Goal: Transaction & Acquisition: Subscribe to service/newsletter

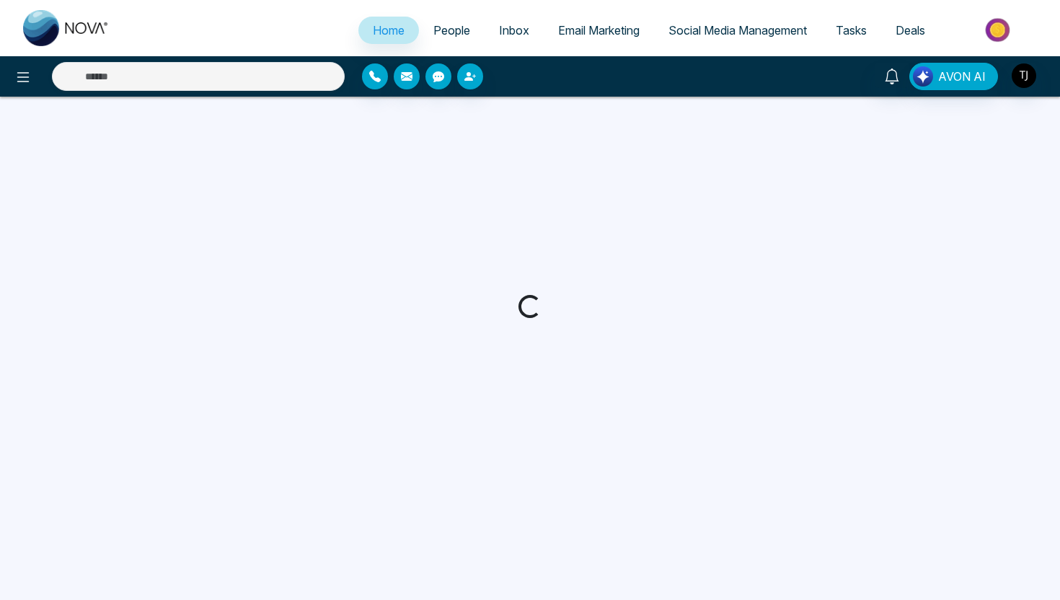
select select "*"
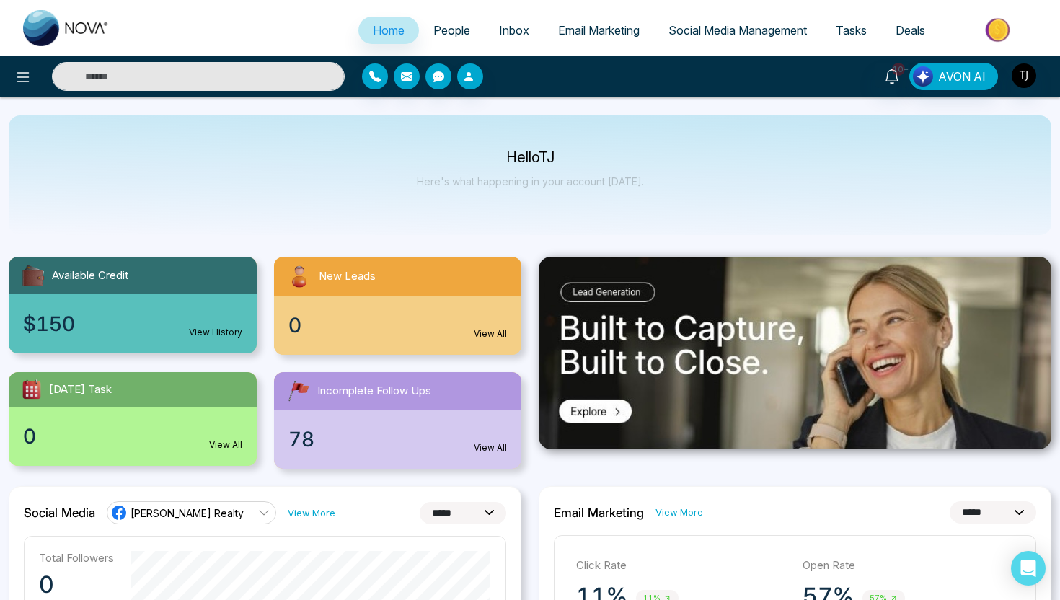
click at [245, 76] on input "text" at bounding box center [198, 76] width 293 height 29
click at [585, 35] on span "Email Marketing" at bounding box center [598, 30] width 81 height 14
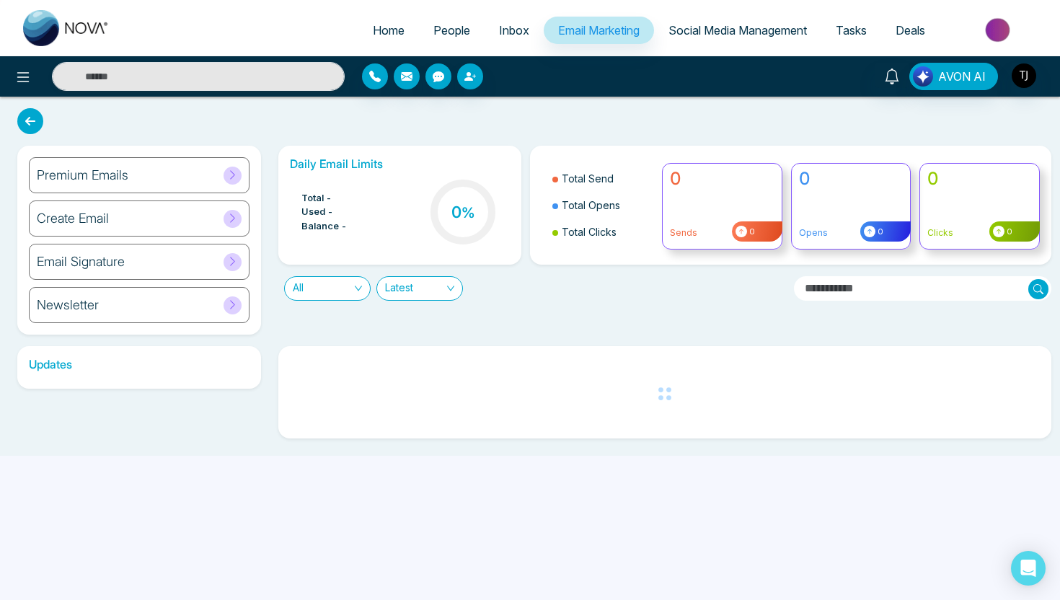
click at [133, 165] on div "Premium Emails" at bounding box center [139, 175] width 221 height 36
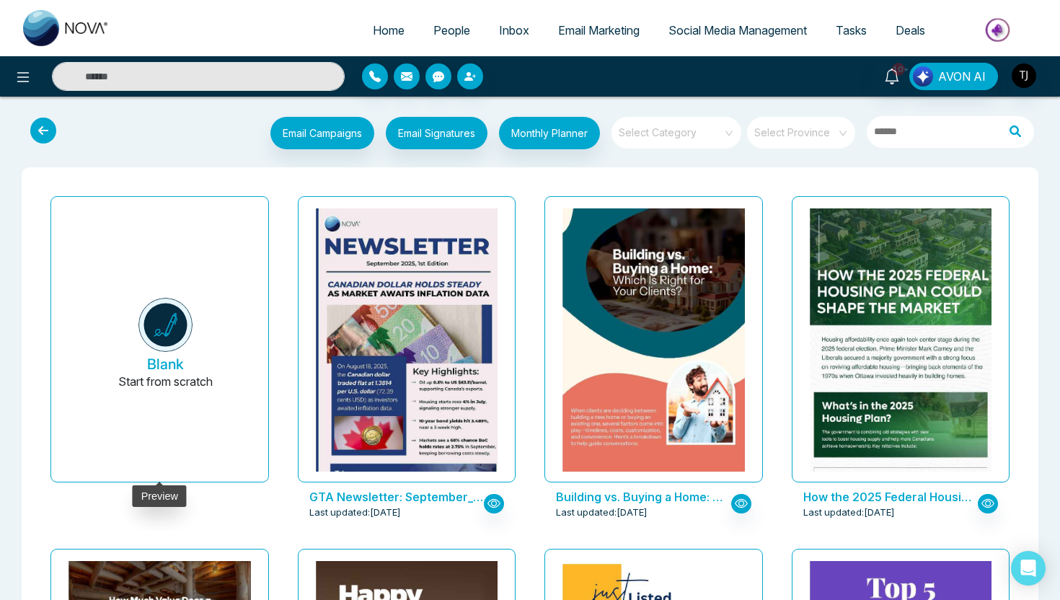
click at [152, 351] on button "Blank Start from scratch" at bounding box center [165, 344] width 182 height 273
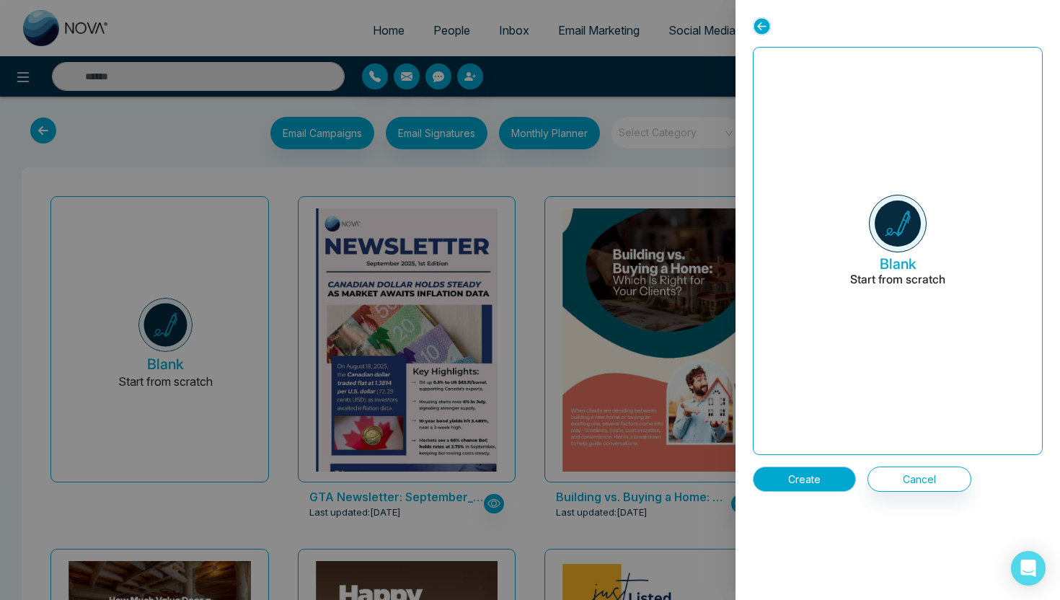
click at [786, 486] on button "Create" at bounding box center [804, 478] width 103 height 25
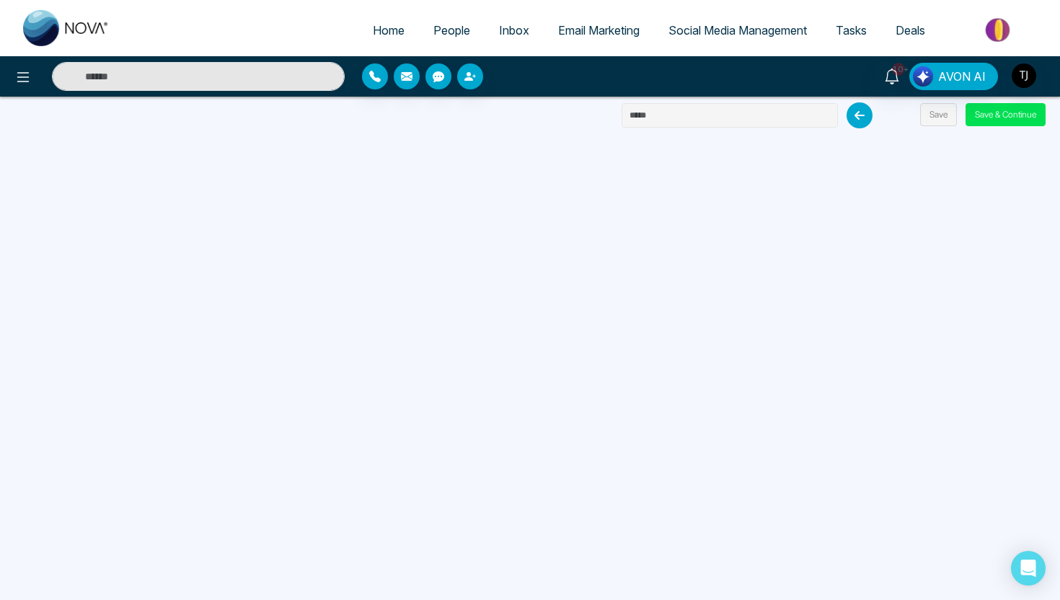
click at [727, 111] on input "text" at bounding box center [729, 115] width 216 height 25
type input "*****"
click at [1016, 120] on button "Save & Continue" at bounding box center [1005, 114] width 80 height 23
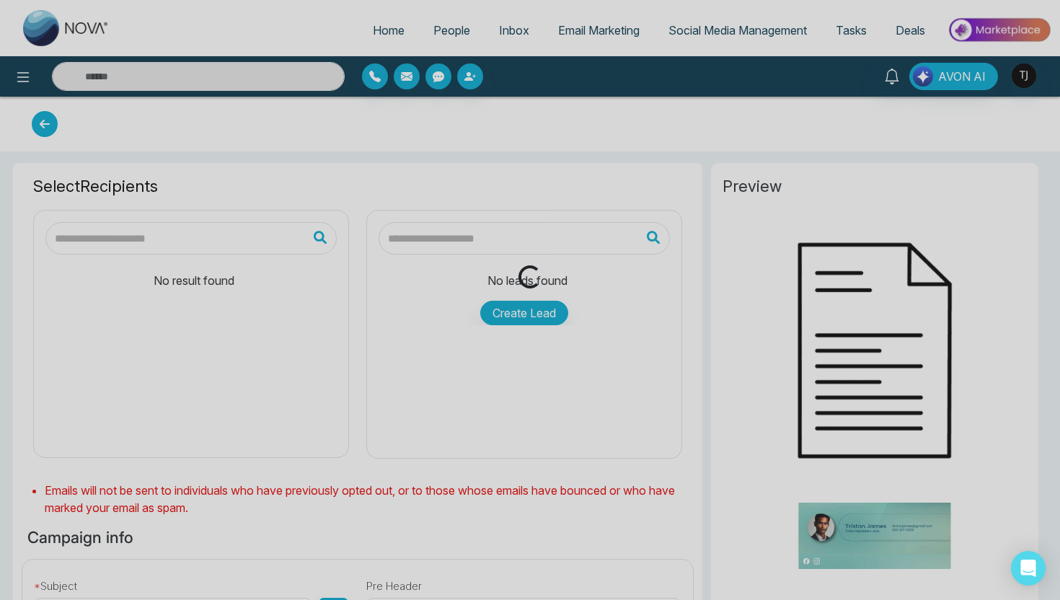
type input "*****"
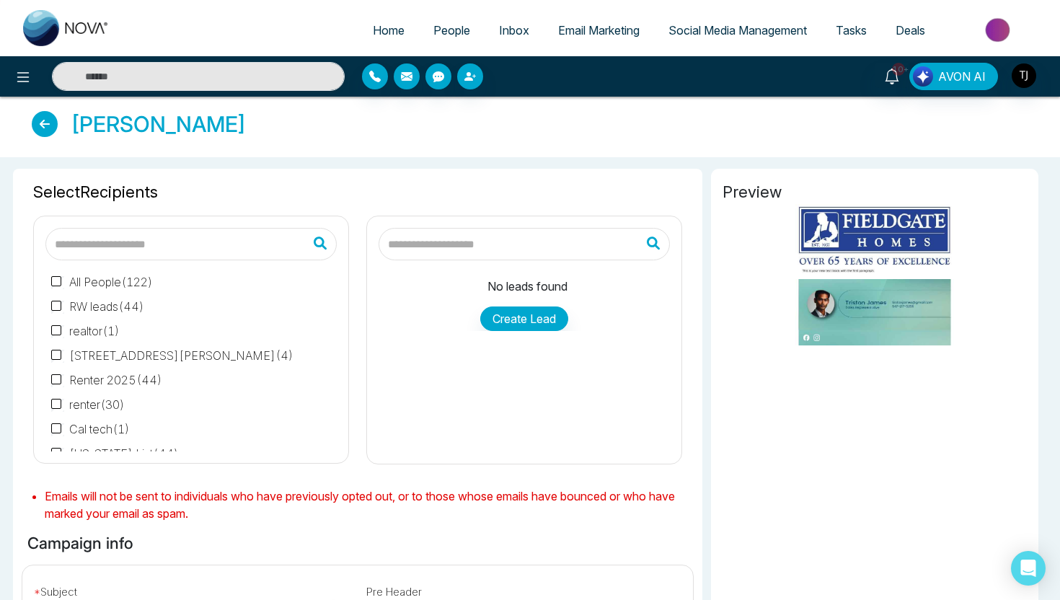
click at [424, 236] on input "text" at bounding box center [523, 244] width 291 height 32
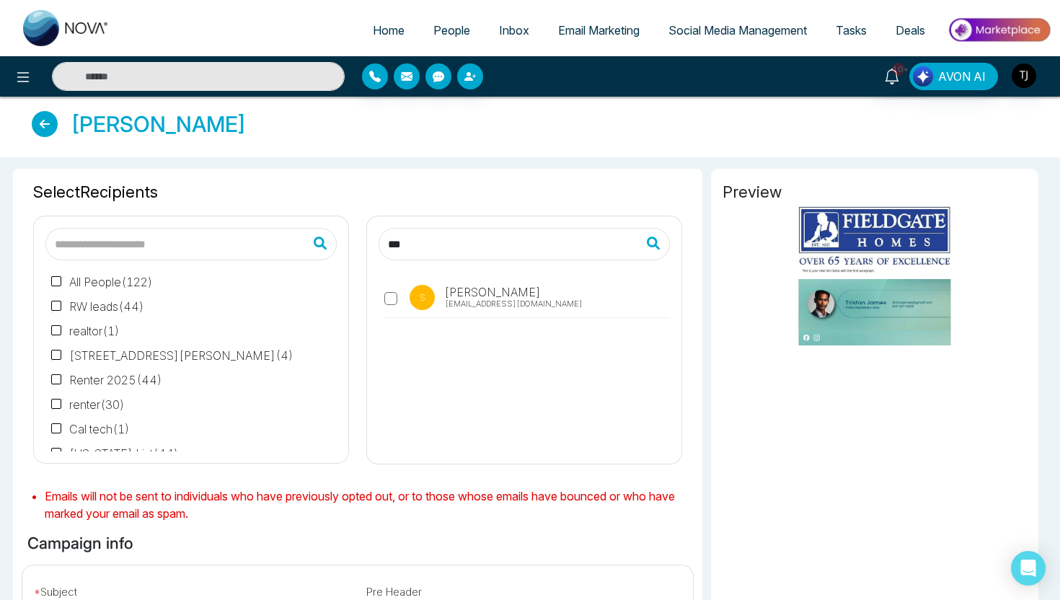
type input "***"
click at [399, 309] on label "S [PERSON_NAME] [EMAIL_ADDRESS][DOMAIN_NAME]" at bounding box center [526, 301] width 285 height 33
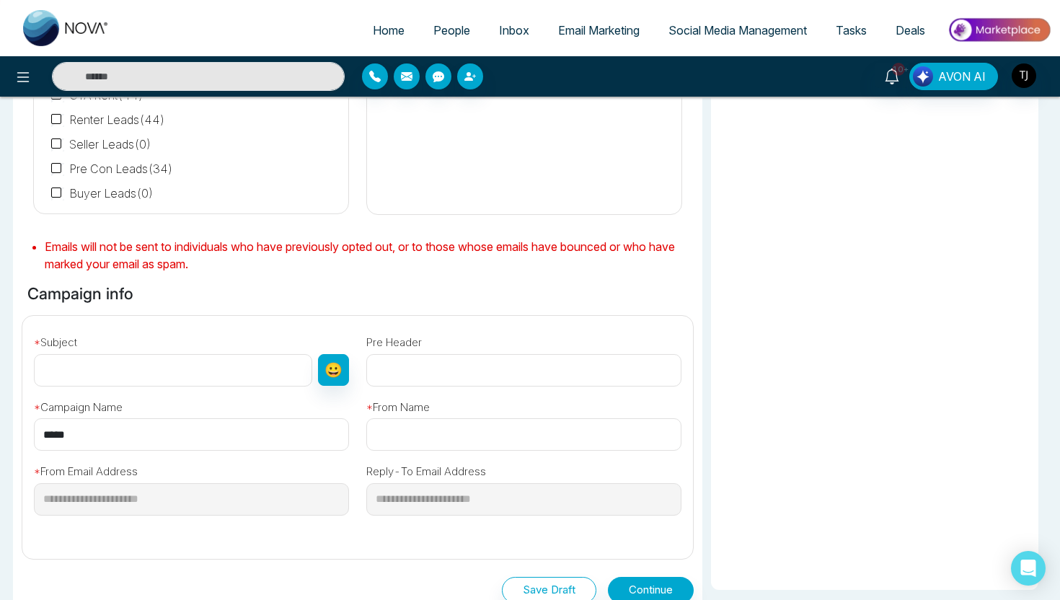
scroll to position [340, 0]
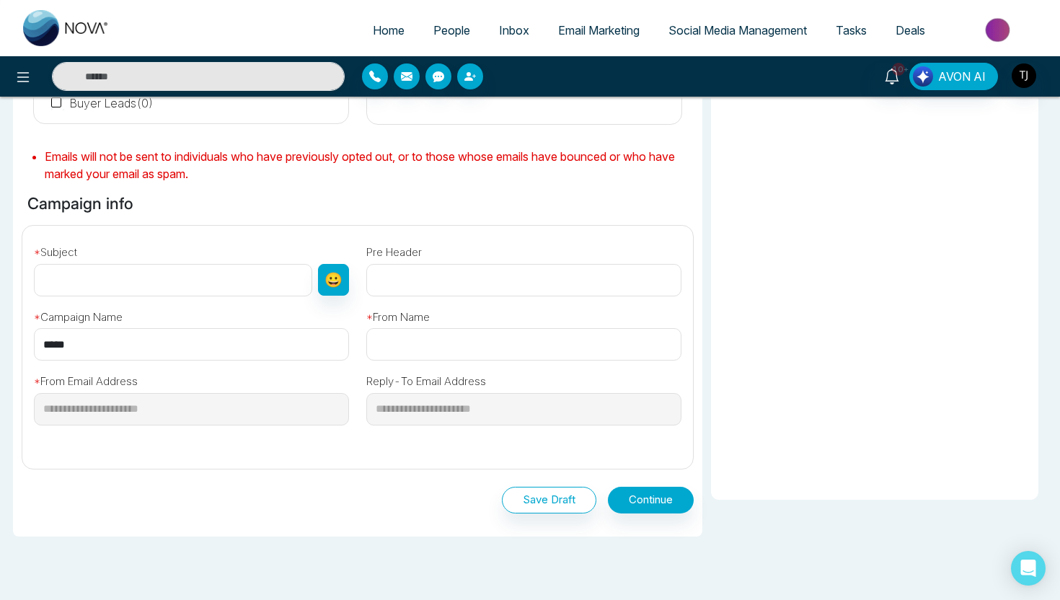
click at [195, 283] on input "text" at bounding box center [173, 280] width 278 height 32
type input "**********"
click at [422, 276] on input "text" at bounding box center [523, 280] width 315 height 32
click at [256, 344] on input "*****" at bounding box center [191, 344] width 315 height 32
click at [422, 345] on input "text" at bounding box center [523, 344] width 315 height 32
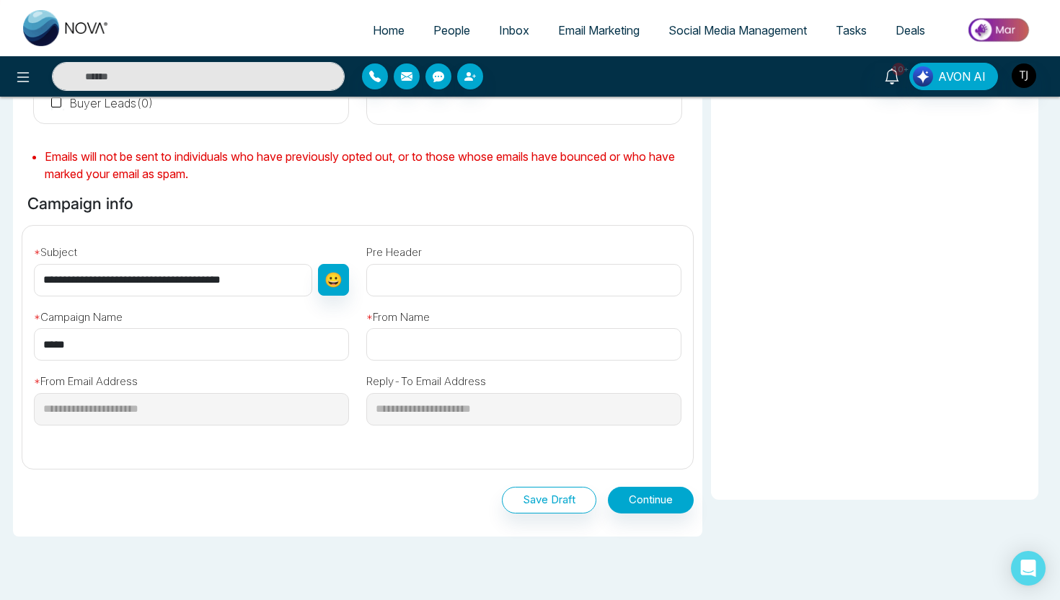
type input "********"
click at [642, 487] on button "Continue" at bounding box center [651, 500] width 86 height 27
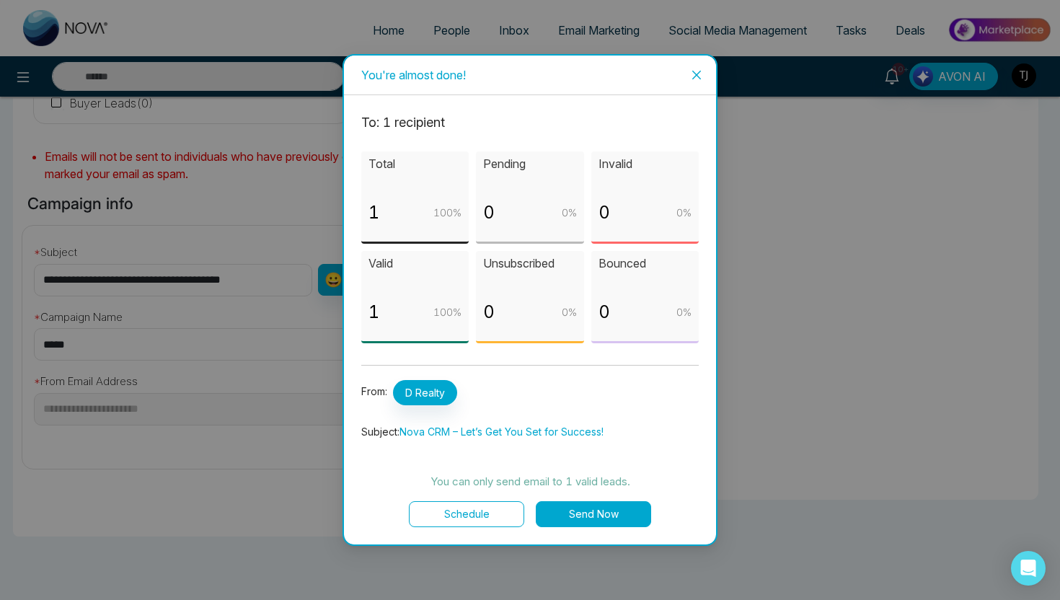
click at [631, 516] on button "Send Now" at bounding box center [593, 514] width 115 height 26
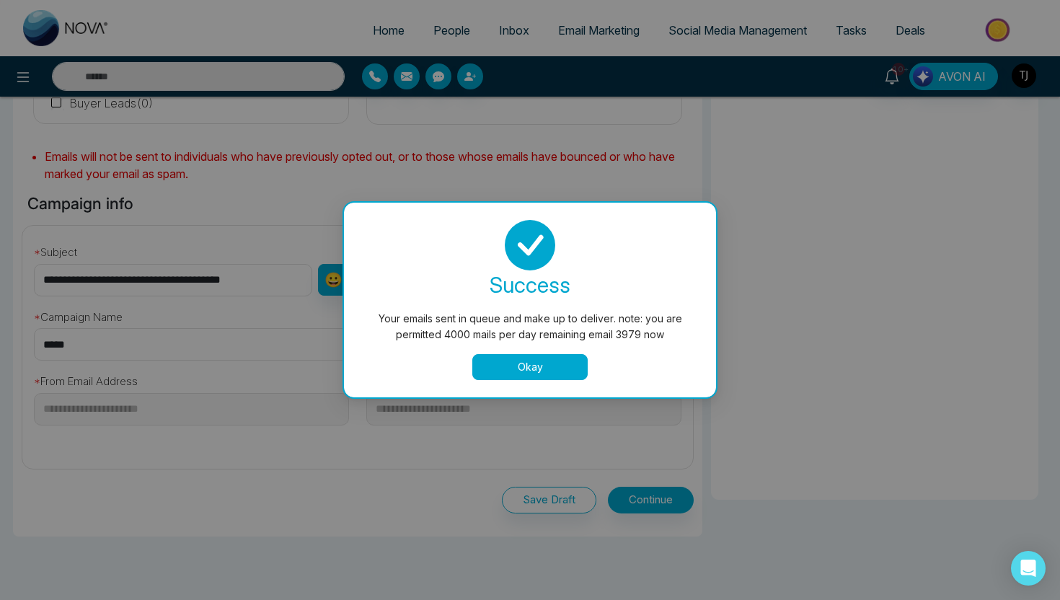
click at [541, 371] on button "Okay" at bounding box center [529, 367] width 115 height 26
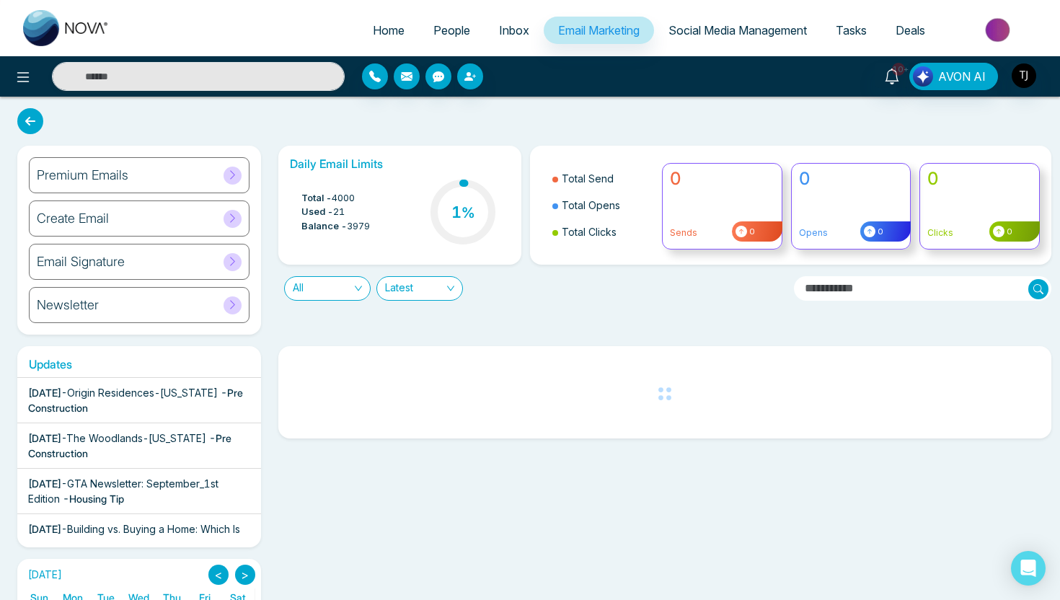
click at [112, 187] on div "Premium Emails" at bounding box center [139, 175] width 221 height 36
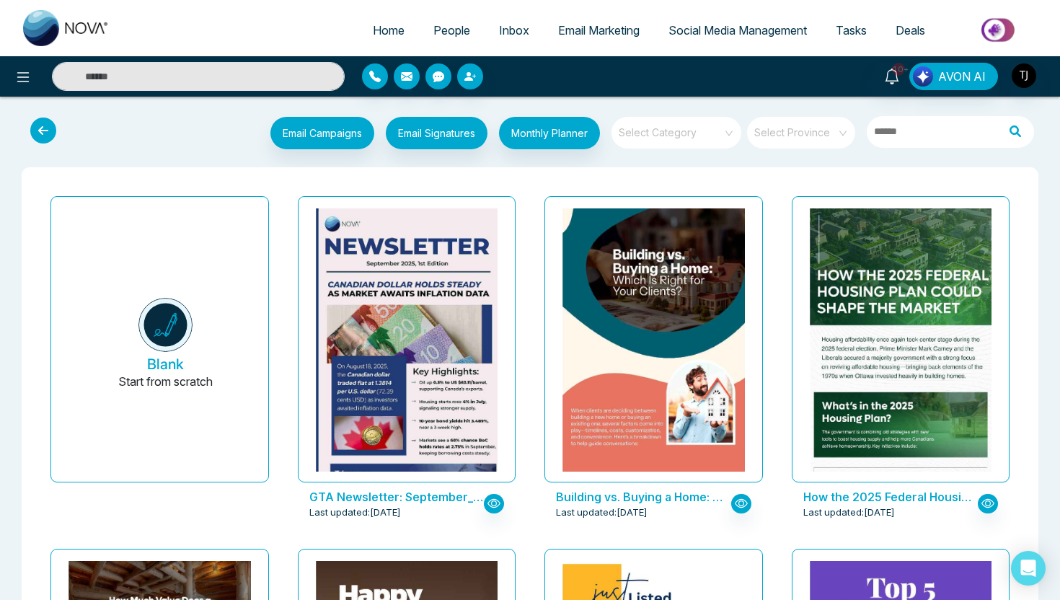
click at [665, 127] on input "search" at bounding box center [671, 128] width 104 height 22
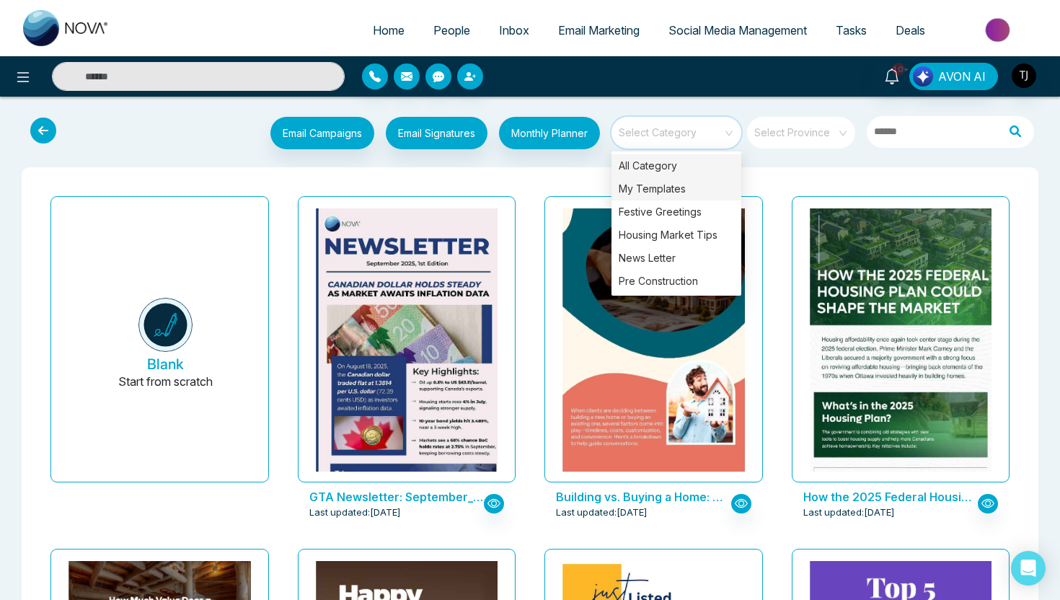
click at [681, 192] on div "My Templates" at bounding box center [676, 188] width 130 height 23
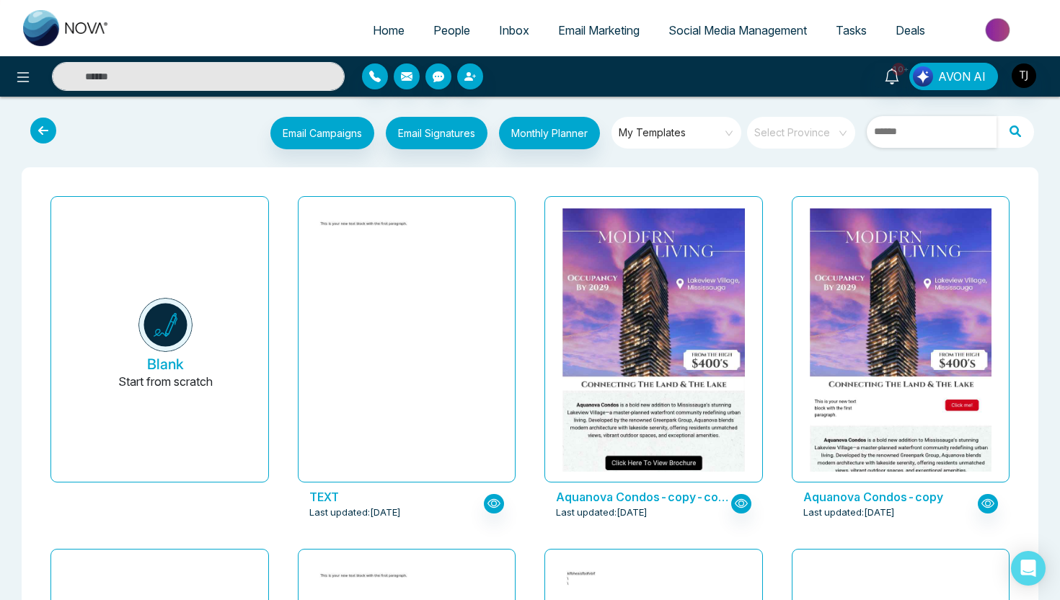
click at [910, 128] on input "text" at bounding box center [932, 132] width 130 height 32
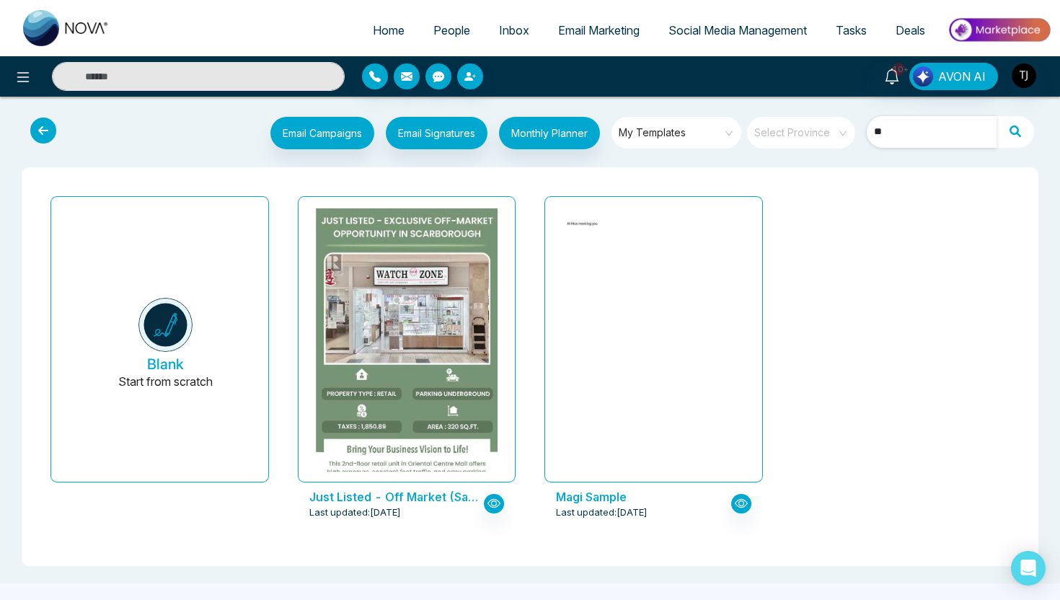
type input "*"
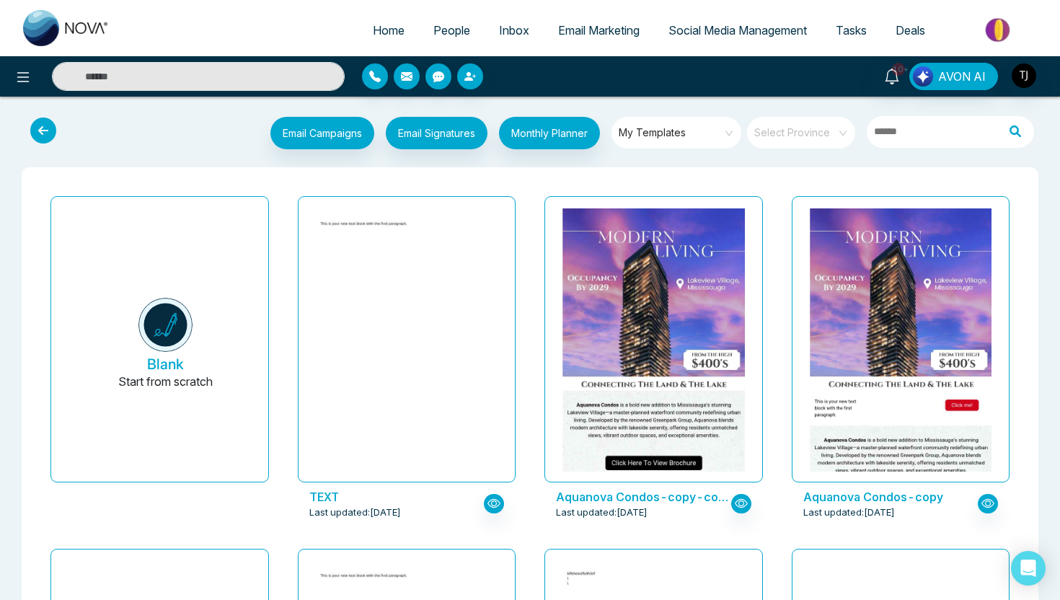
click at [52, 130] on icon at bounding box center [43, 131] width 26 height 26
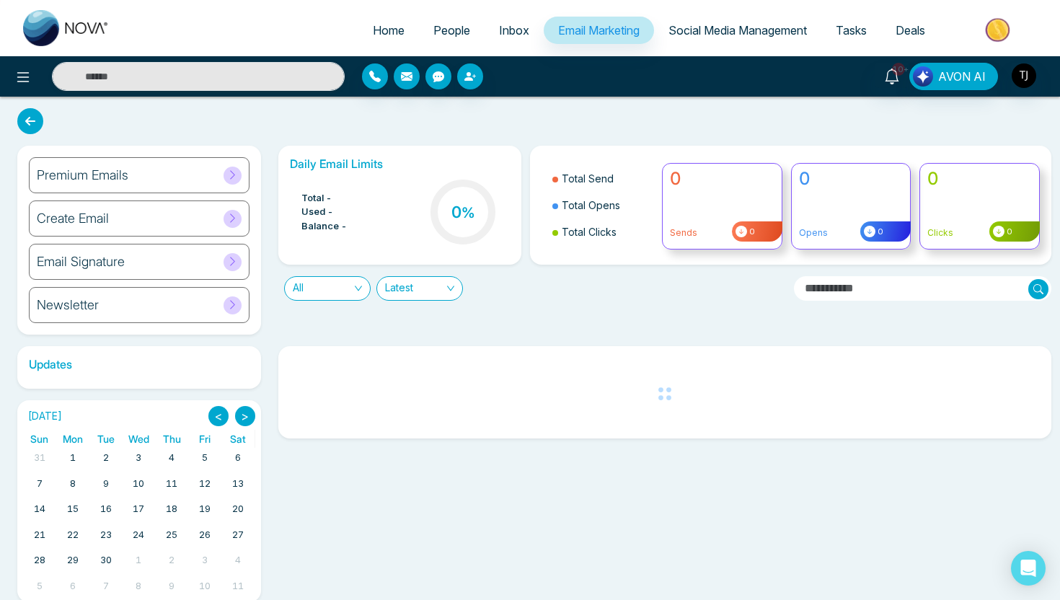
click at [128, 185] on div "Premium Emails" at bounding box center [139, 175] width 221 height 36
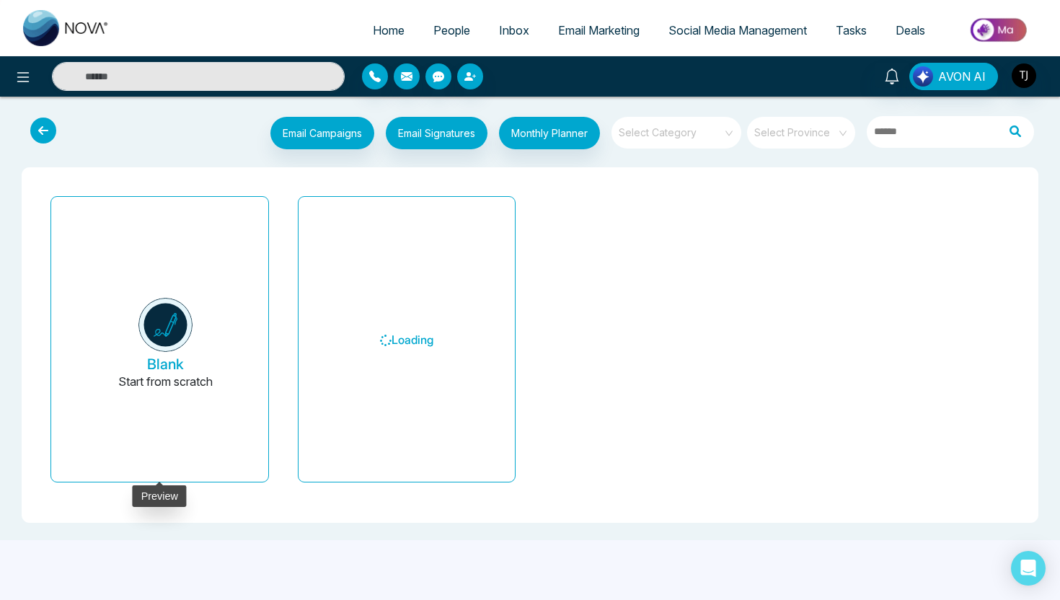
click at [135, 314] on button "Blank Start from scratch" at bounding box center [165, 344] width 182 height 273
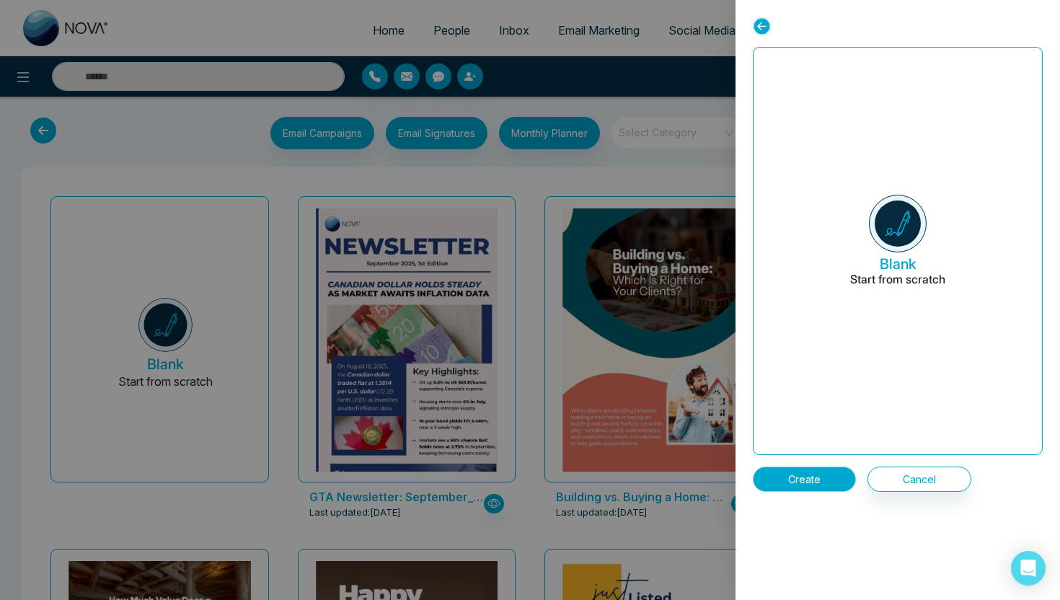
click at [799, 480] on button "Create" at bounding box center [804, 478] width 103 height 25
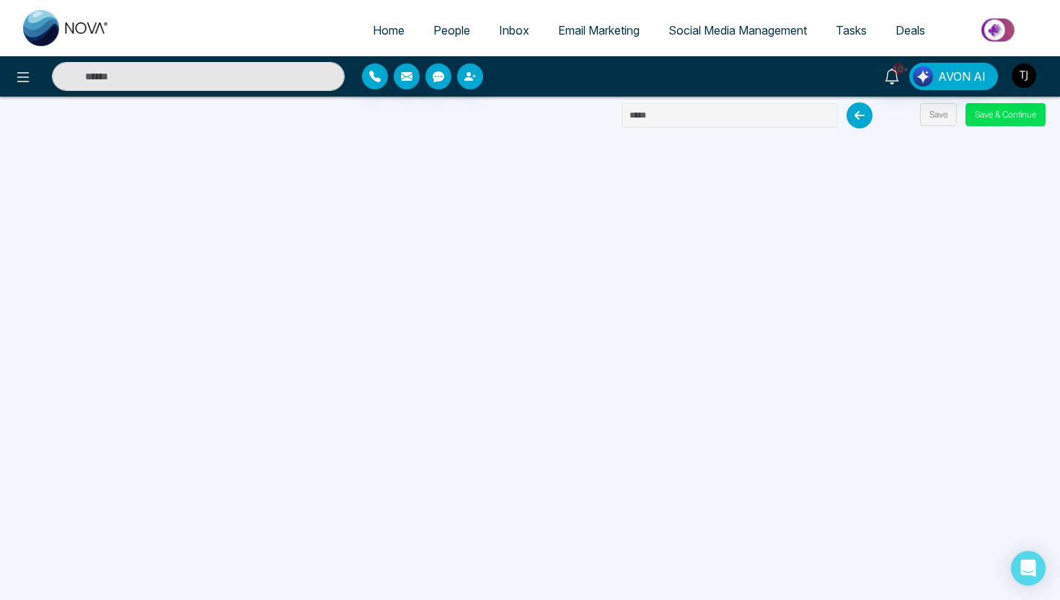
click at [717, 115] on input "text" at bounding box center [729, 115] width 216 height 25
type input "**********"
click at [985, 120] on button "Save & Continue" at bounding box center [1005, 114] width 80 height 23
click at [996, 121] on button "Save & Continue" at bounding box center [1005, 114] width 80 height 23
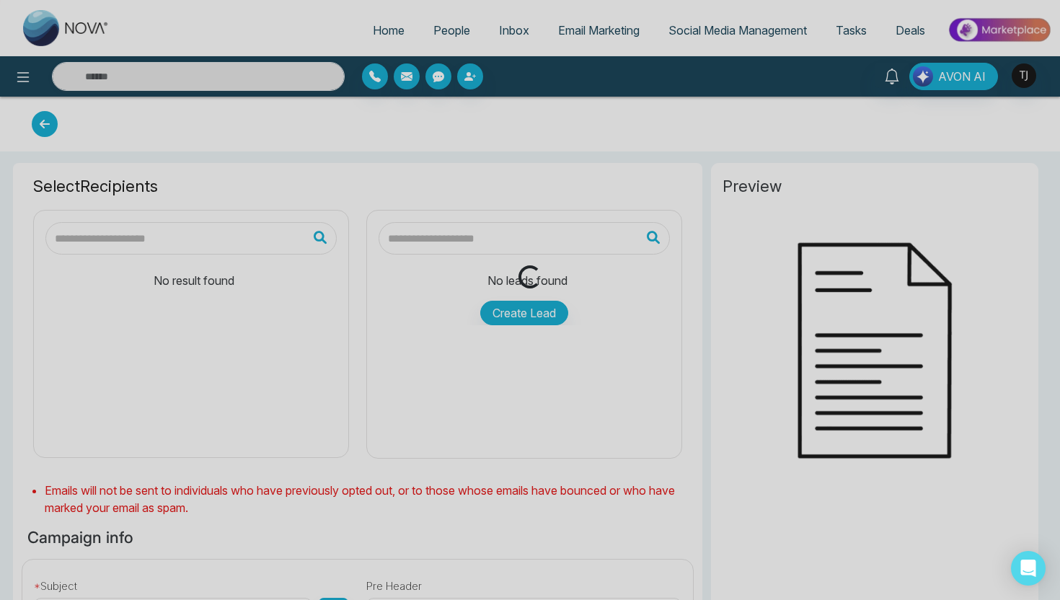
type input "**********"
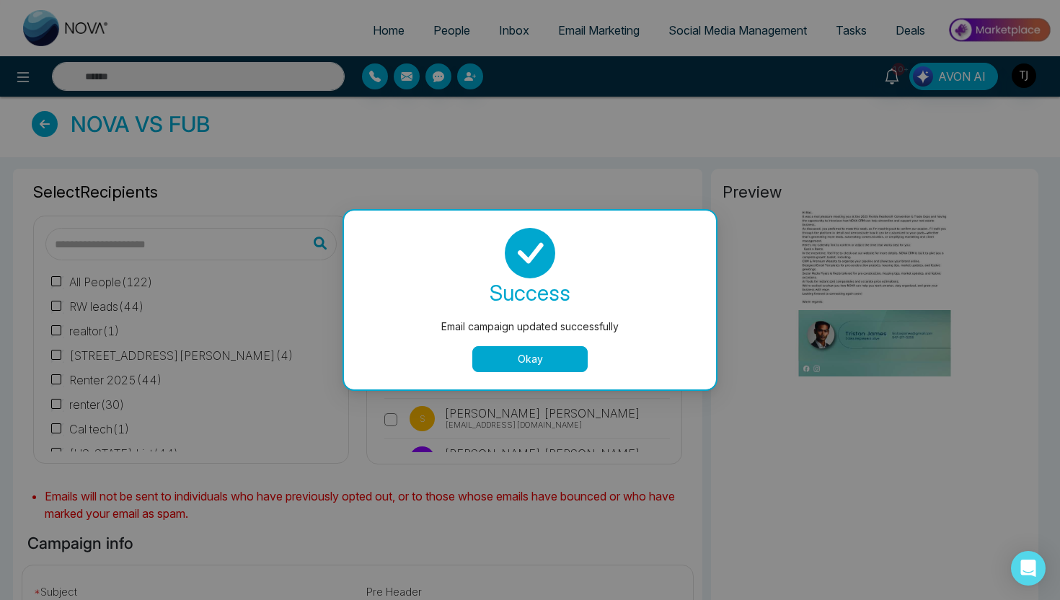
click at [536, 360] on button "Okay" at bounding box center [529, 359] width 115 height 26
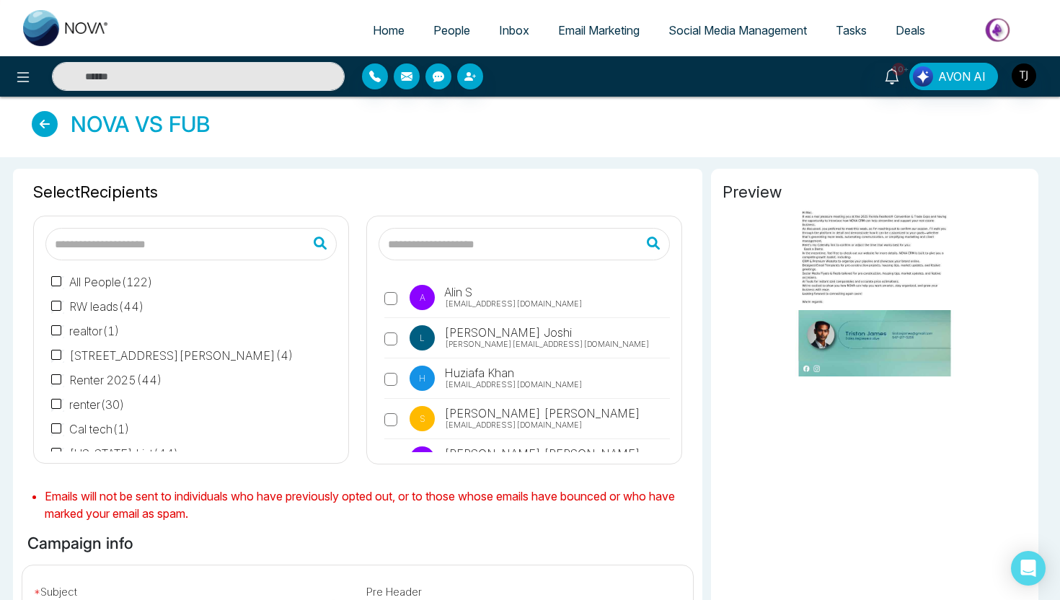
click at [434, 237] on input "text" at bounding box center [523, 244] width 291 height 32
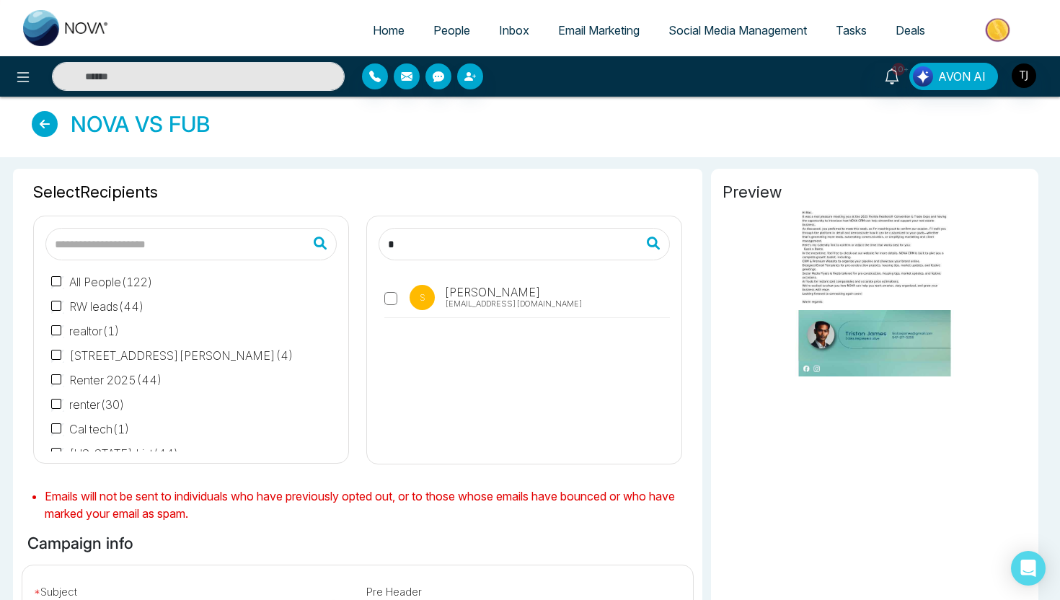
type input "*"
click at [468, 302] on span "[EMAIL_ADDRESS][DOMAIN_NAME]" at bounding box center [514, 304] width 138 height 12
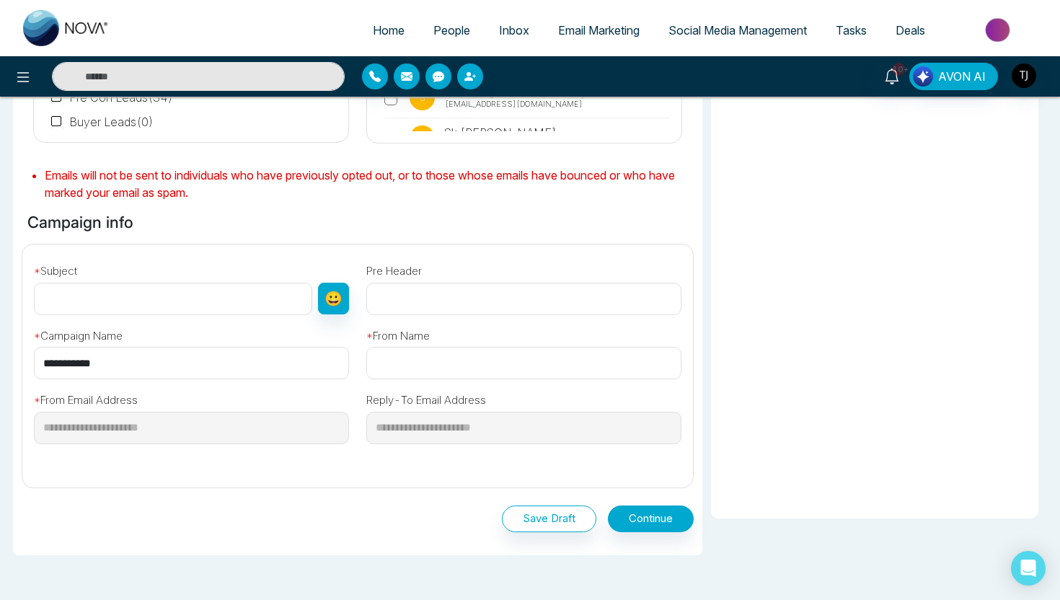
scroll to position [402, 0]
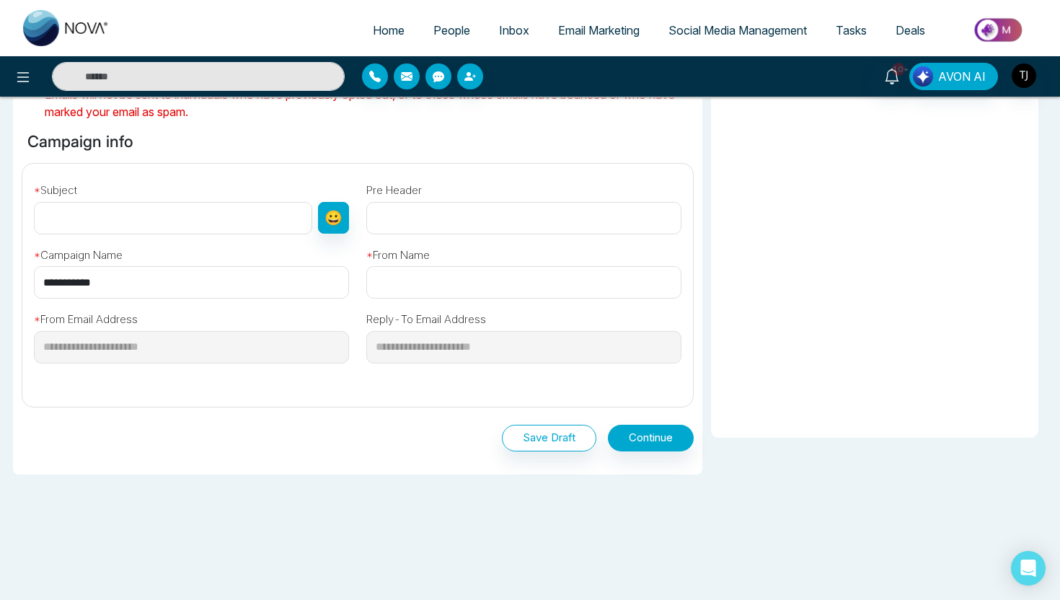
click at [252, 202] on input "text" at bounding box center [173, 218] width 278 height 32
type input "**********"
click at [660, 453] on div "Save Draft Continue" at bounding box center [358, 435] width 672 height 56
click at [550, 293] on input "text" at bounding box center [523, 282] width 315 height 32
type input "********"
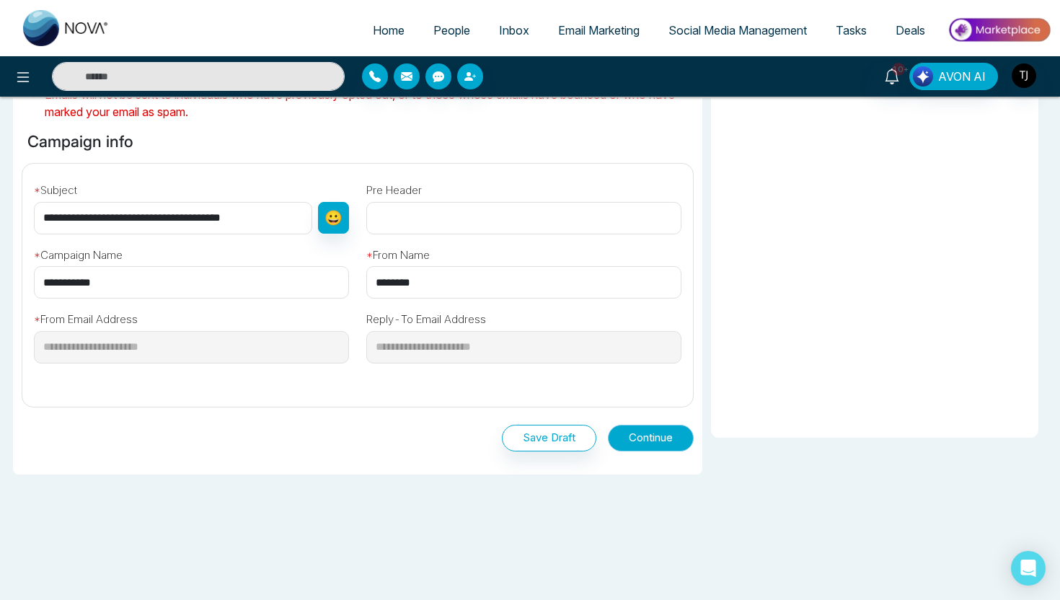
click at [648, 431] on button "Continue" at bounding box center [651, 438] width 86 height 27
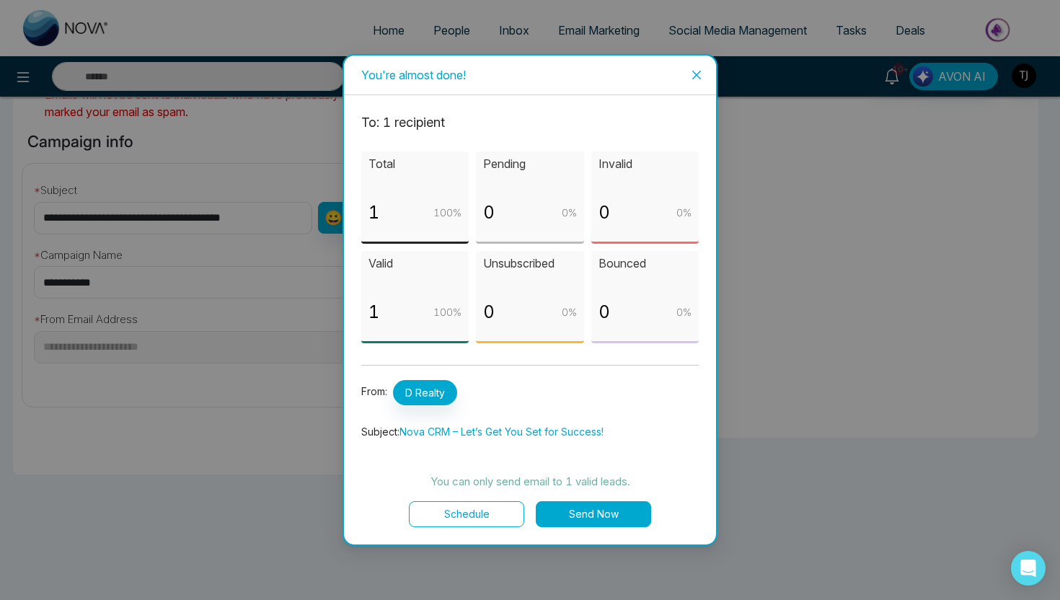
click at [610, 521] on button "Send Now" at bounding box center [593, 514] width 115 height 26
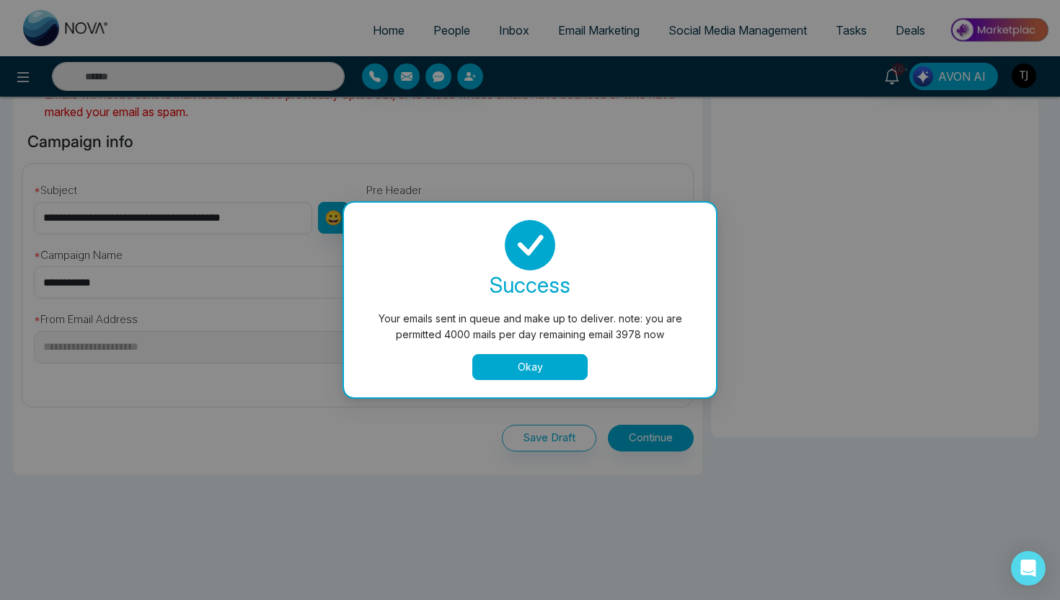
click at [550, 377] on button "Okay" at bounding box center [529, 367] width 115 height 26
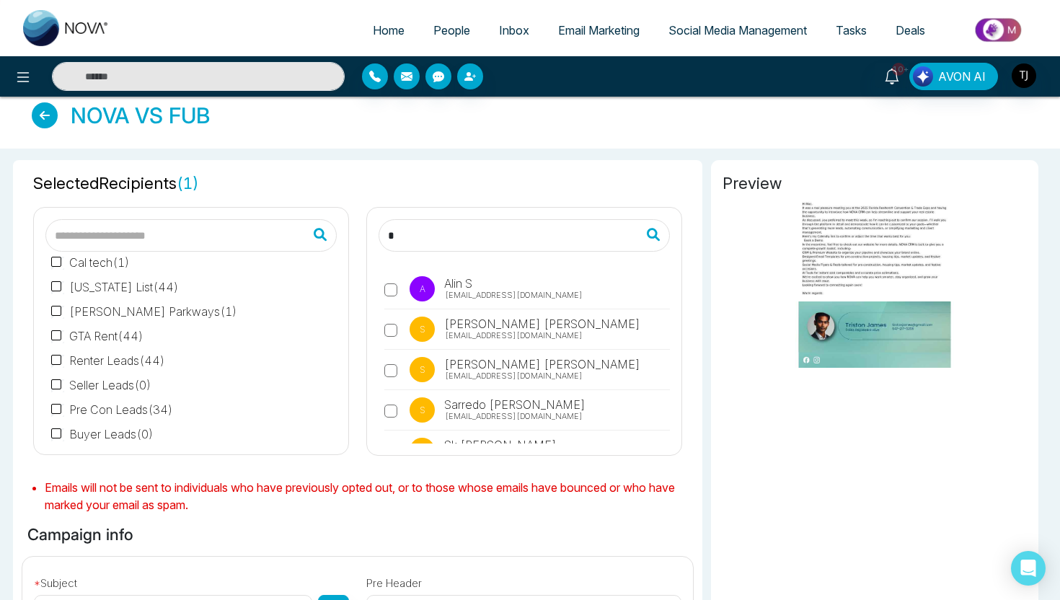
scroll to position [0, 0]
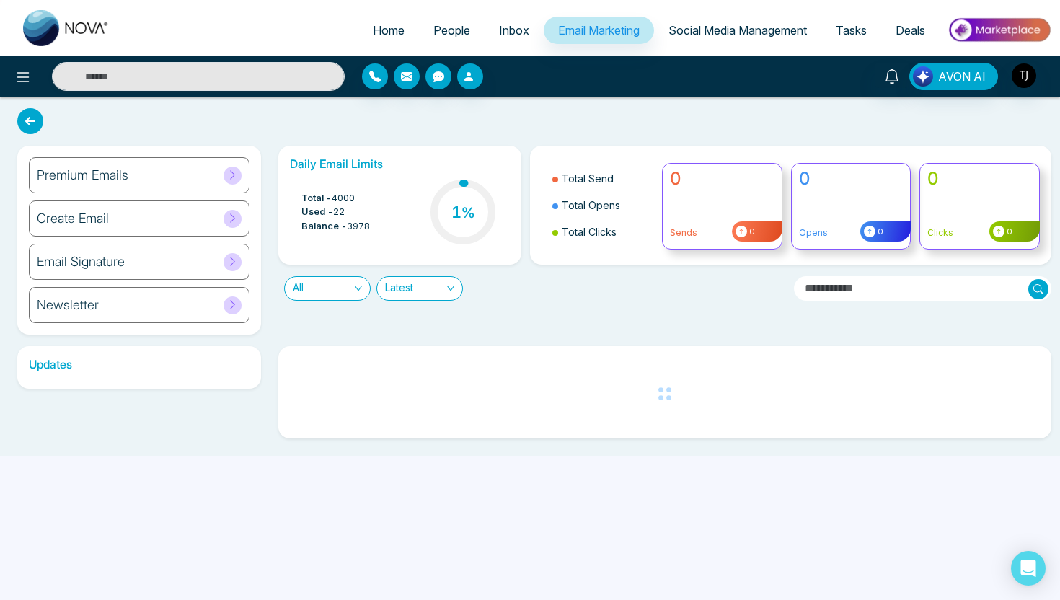
click at [136, 170] on div "Premium Emails" at bounding box center [139, 175] width 221 height 36
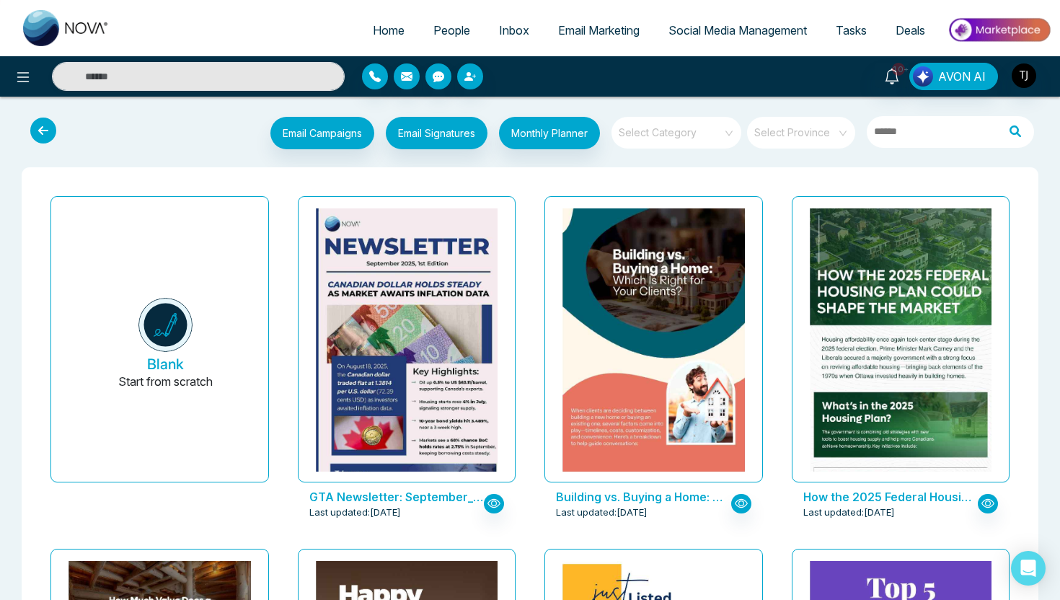
click at [684, 141] on span at bounding box center [671, 133] width 104 height 32
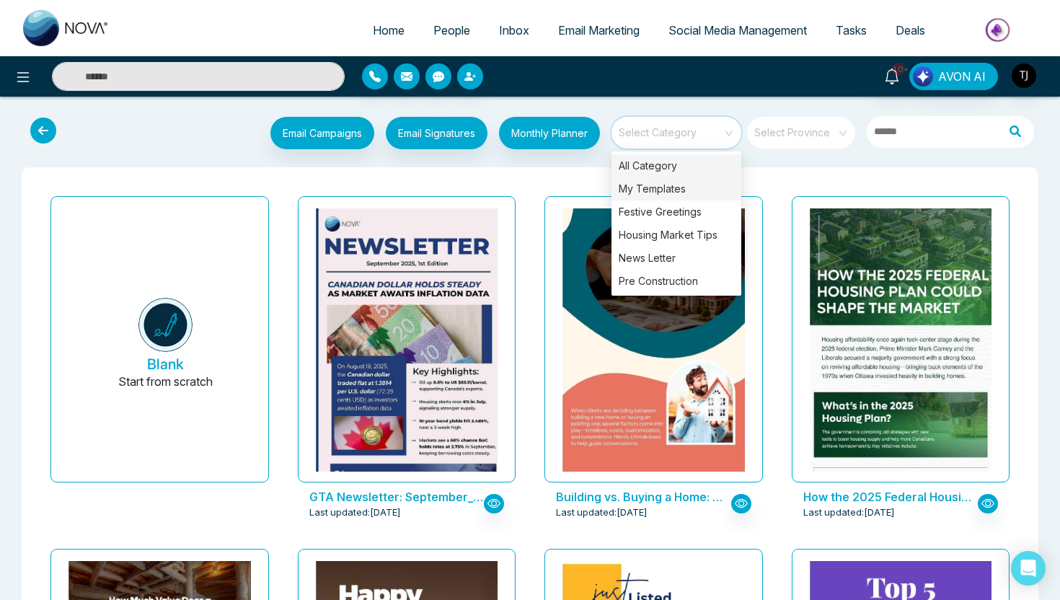
click at [675, 189] on div "My Templates" at bounding box center [676, 188] width 130 height 23
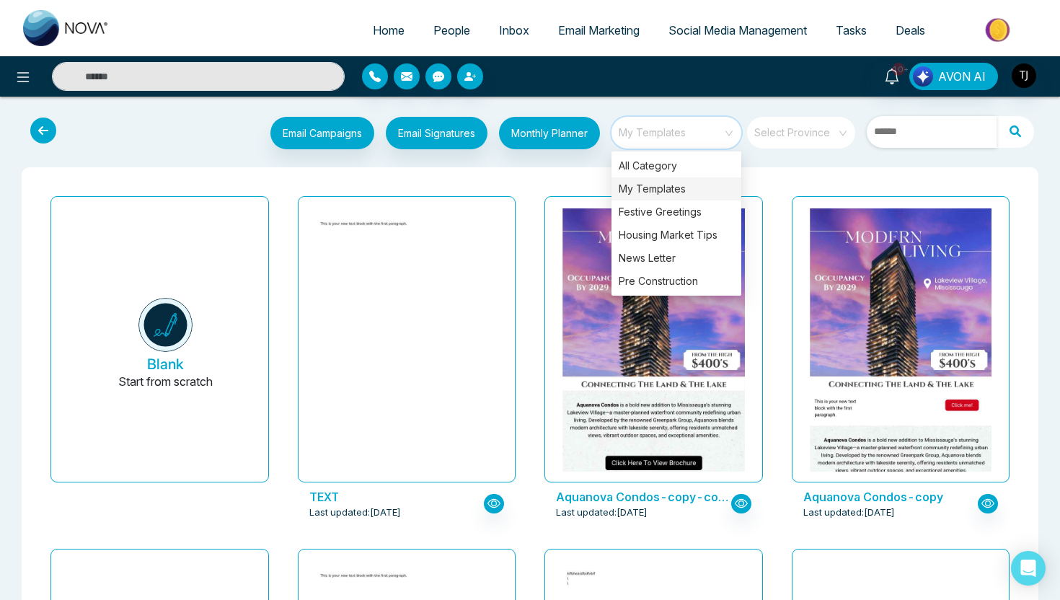
click at [954, 130] on input "text" at bounding box center [932, 132] width 130 height 32
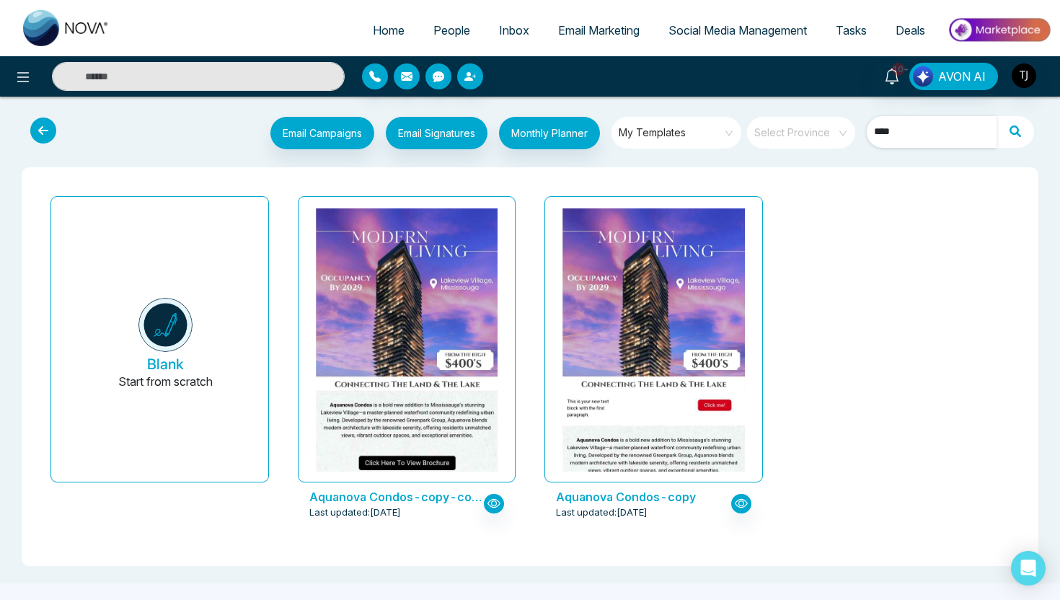
type input "****"
